Goal: Ask a question: Seek information or help from site administrators or community

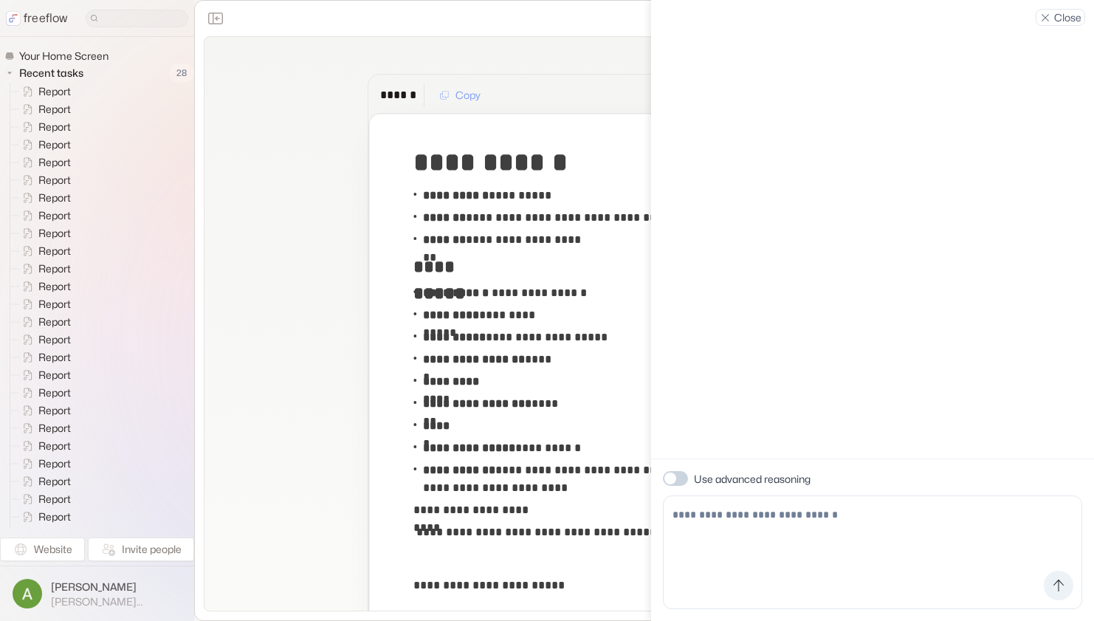
click at [1072, 18] on p "Close" at bounding box center [1067, 18] width 27 height 16
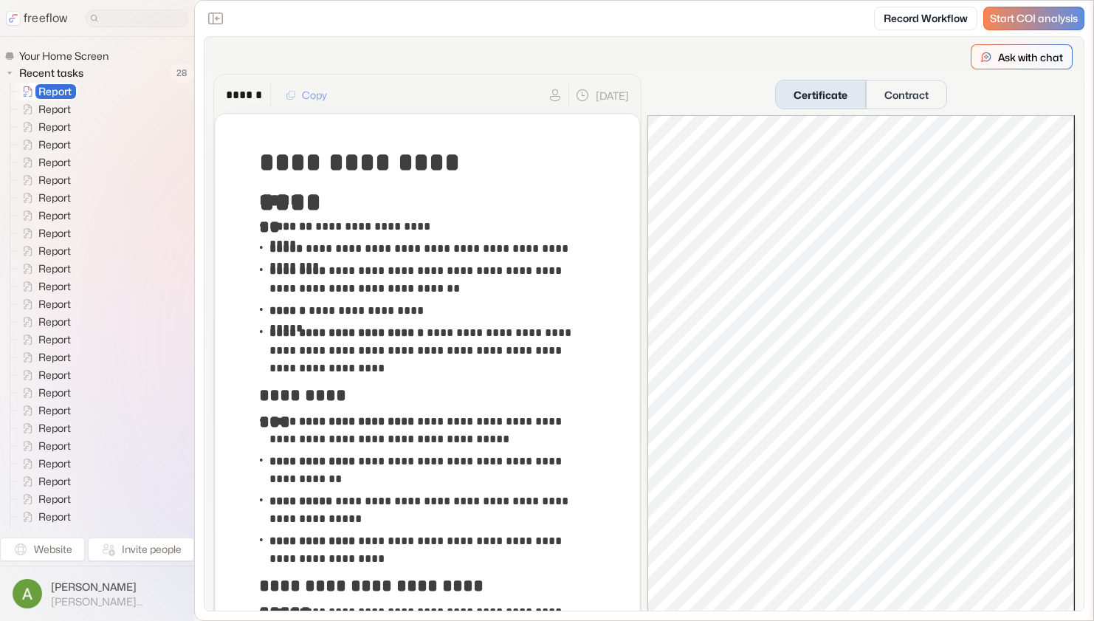
click at [979, 57] on div "Ask with chat" at bounding box center [1022, 57] width 100 height 24
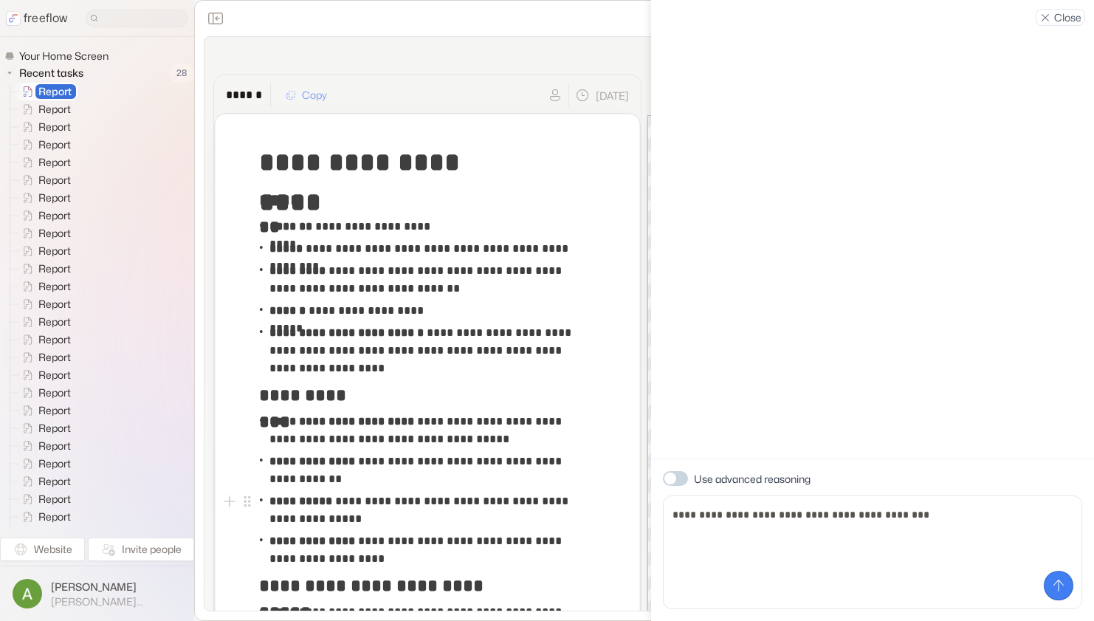
type textarea "**********"
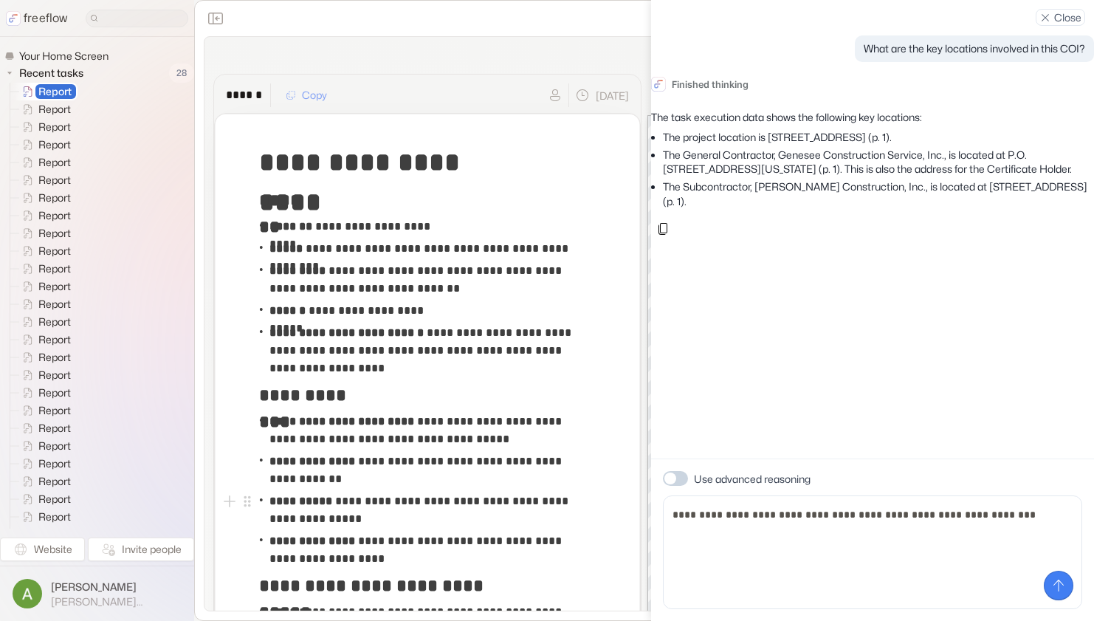
type textarea "**********"
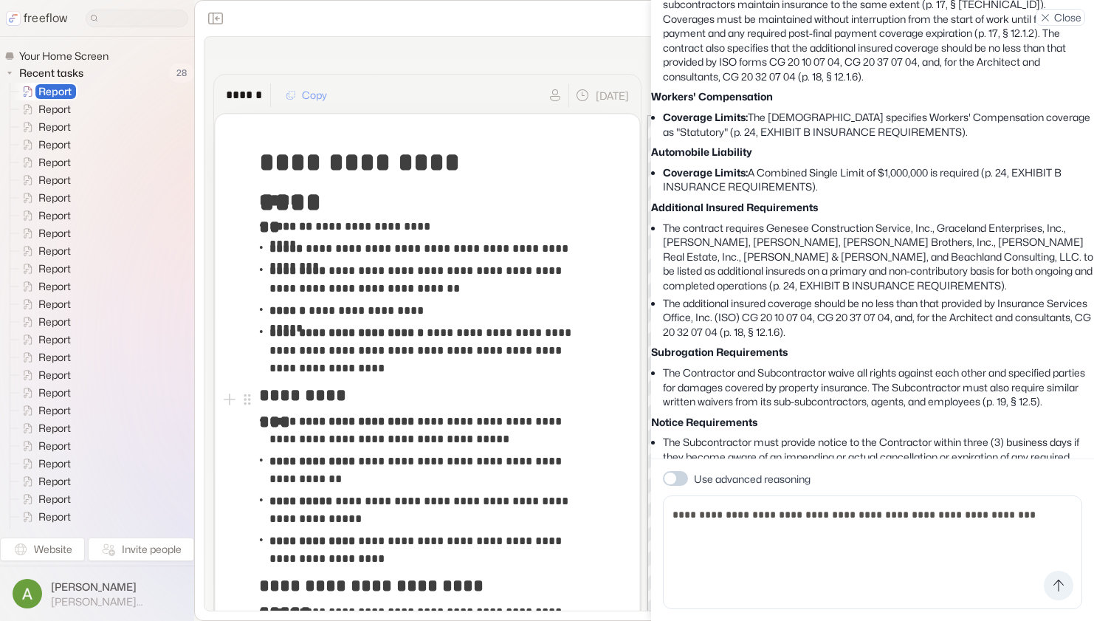
scroll to position [560, 0]
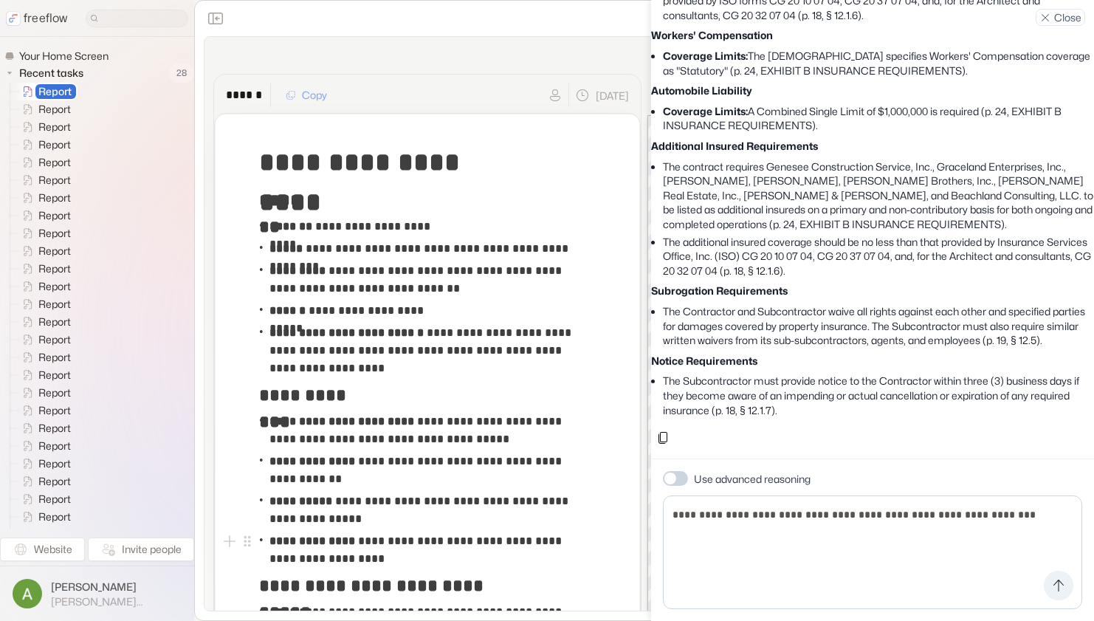
click at [761, 547] on textarea "**********" at bounding box center [872, 552] width 419 height 114
type textarea "**********"
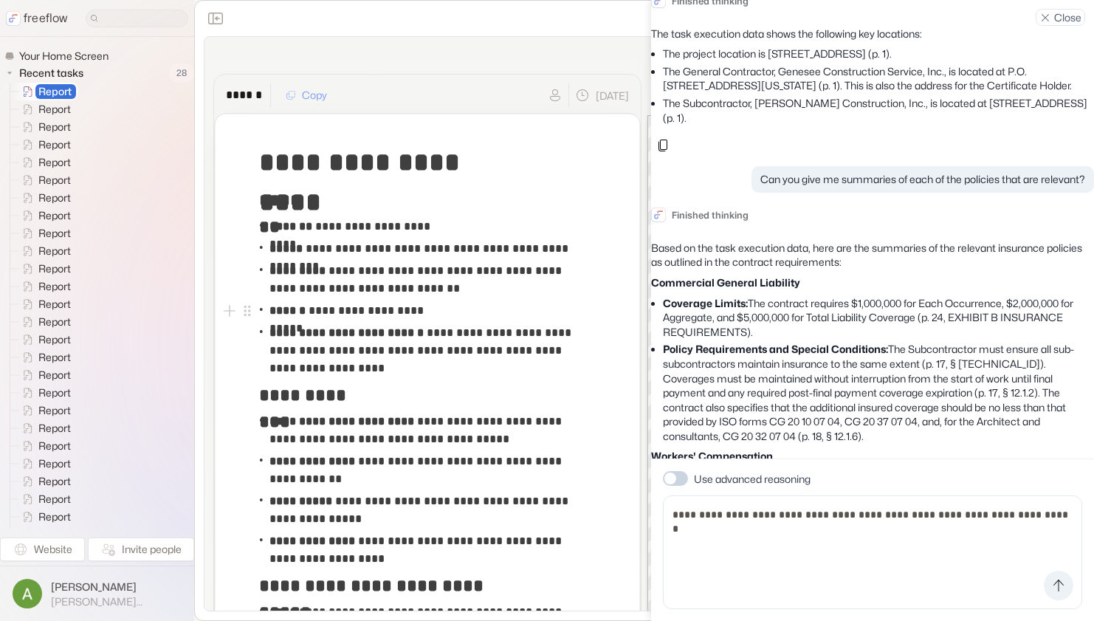
scroll to position [0, 0]
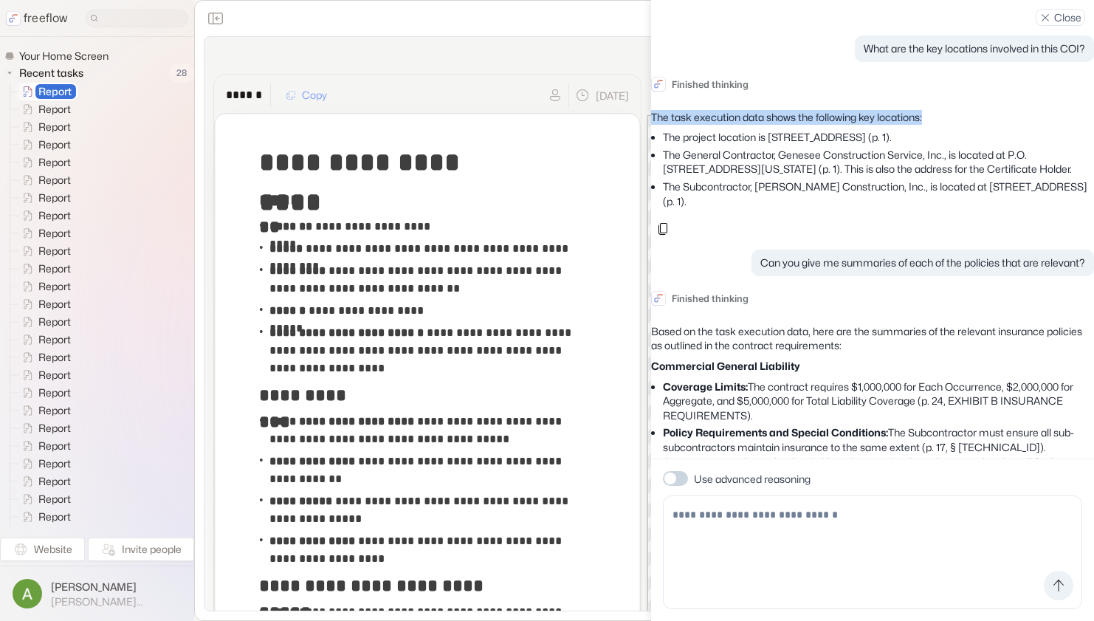
drag, startPoint x: 664, startPoint y: 115, endPoint x: 954, endPoint y: 112, distance: 290.2
click at [954, 112] on p "The task execution data shows the following key locations:" at bounding box center [872, 117] width 443 height 15
copy p "The task execution data shows the following key locations:"
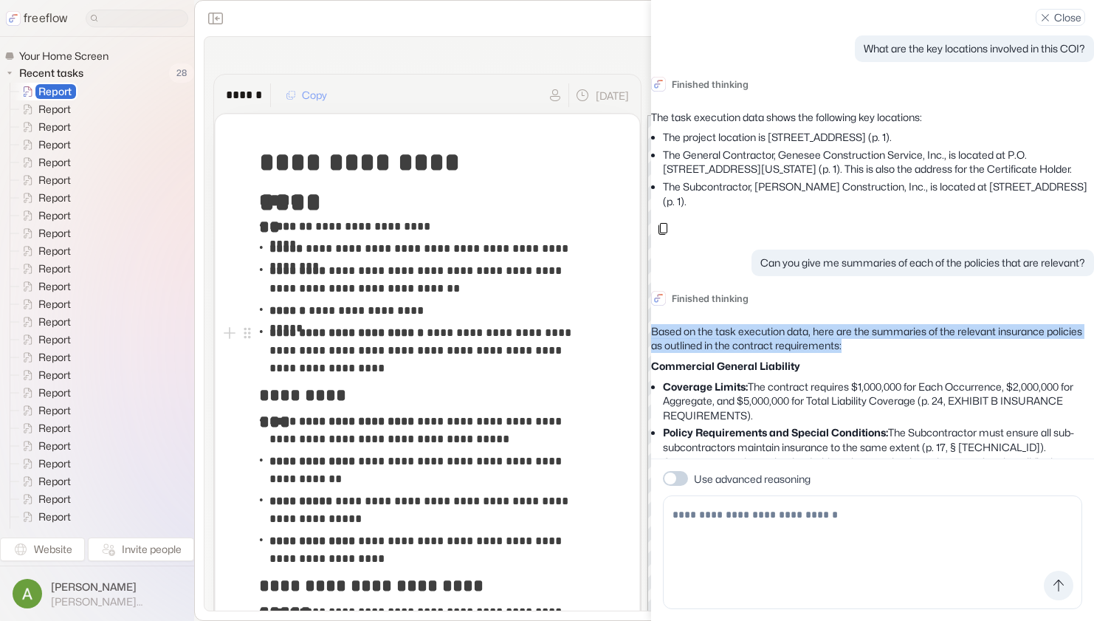
drag, startPoint x: 662, startPoint y: 360, endPoint x: 899, endPoint y: 373, distance: 237.4
click at [899, 353] on p "Based on the task execution data, here are the summaries of the relevant insura…" at bounding box center [872, 338] width 443 height 29
copy p "Based on the task execution data, here are the summaries of the relevant insura…"
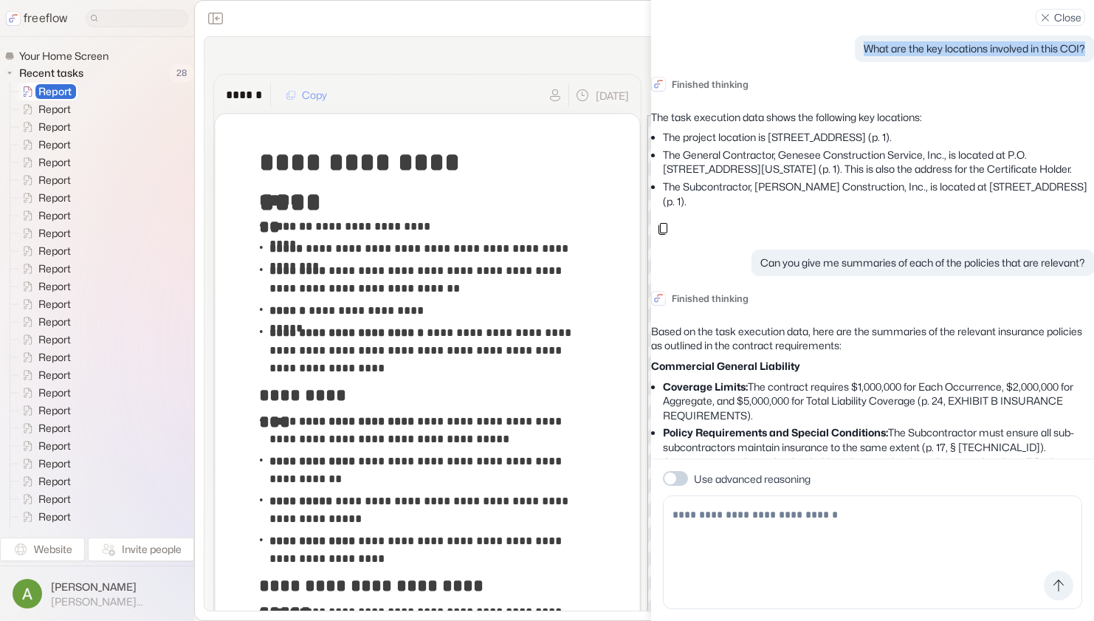
drag, startPoint x: 851, startPoint y: 49, endPoint x: 1071, endPoint y: 46, distance: 220.0
click at [1071, 46] on p "What are the key locations involved in this COI?" at bounding box center [974, 48] width 221 height 15
copy p "What are the key locations involved in this COI?"
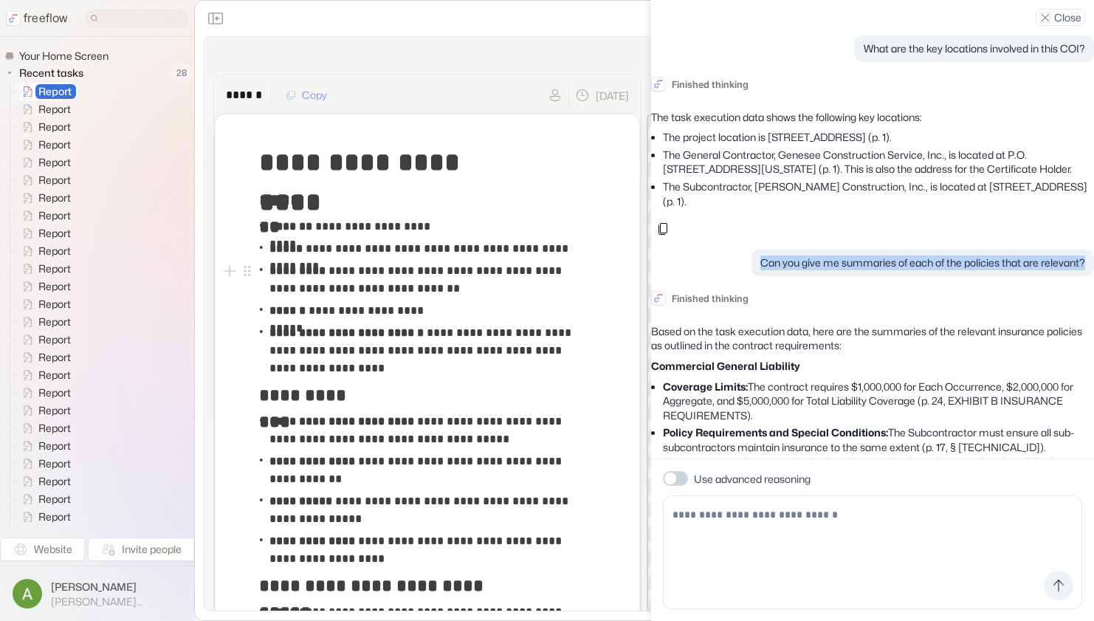
drag, startPoint x: 757, startPoint y: 276, endPoint x: 809, endPoint y: 286, distance: 53.4
click at [809, 270] on p "Can you give me summaries of each of the policies that are relevant?" at bounding box center [922, 262] width 325 height 15
copy p "Can you give me summaries of each of the policies that are relevant?"
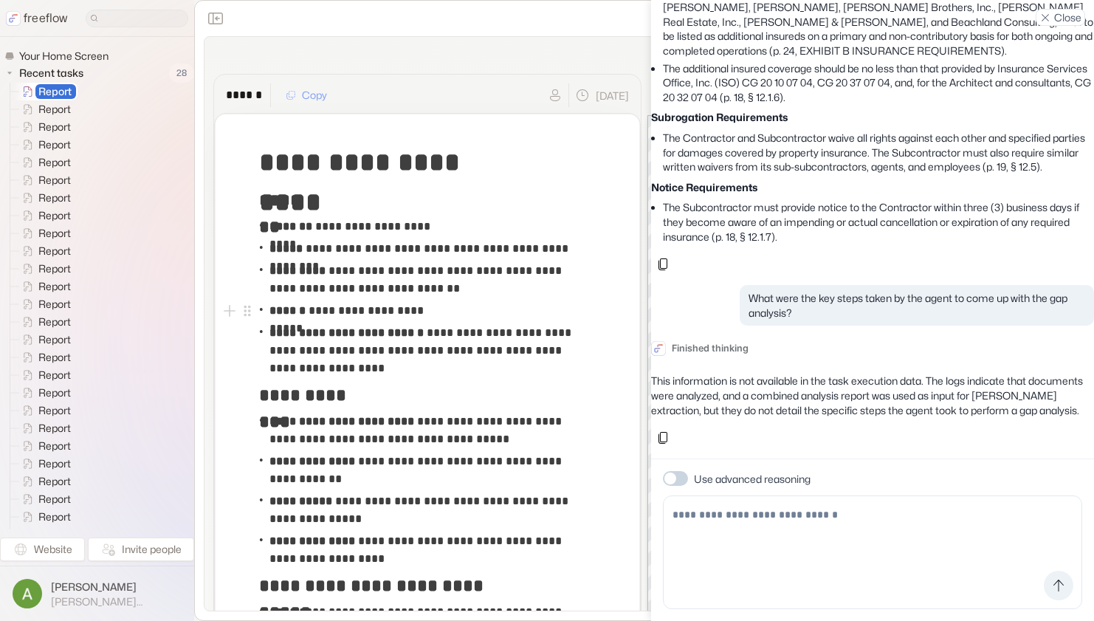
scroll to position [747, 0]
drag, startPoint x: 756, startPoint y: 269, endPoint x: 823, endPoint y: 286, distance: 69.3
click at [823, 291] on p "What were the key steps taken by the agent to come up with the gap analysis?" at bounding box center [917, 305] width 337 height 29
copy p "What were the key steps taken by the agent to come up with the gap analysis?"
